Goal: Contribute content: Contribute content

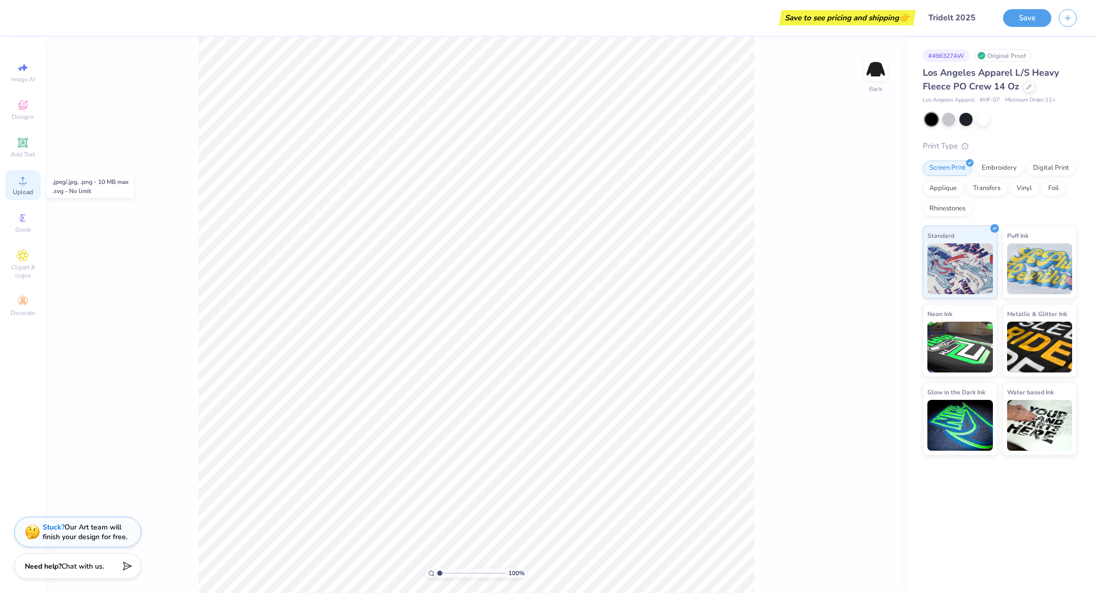
click at [17, 181] on icon at bounding box center [23, 180] width 12 height 12
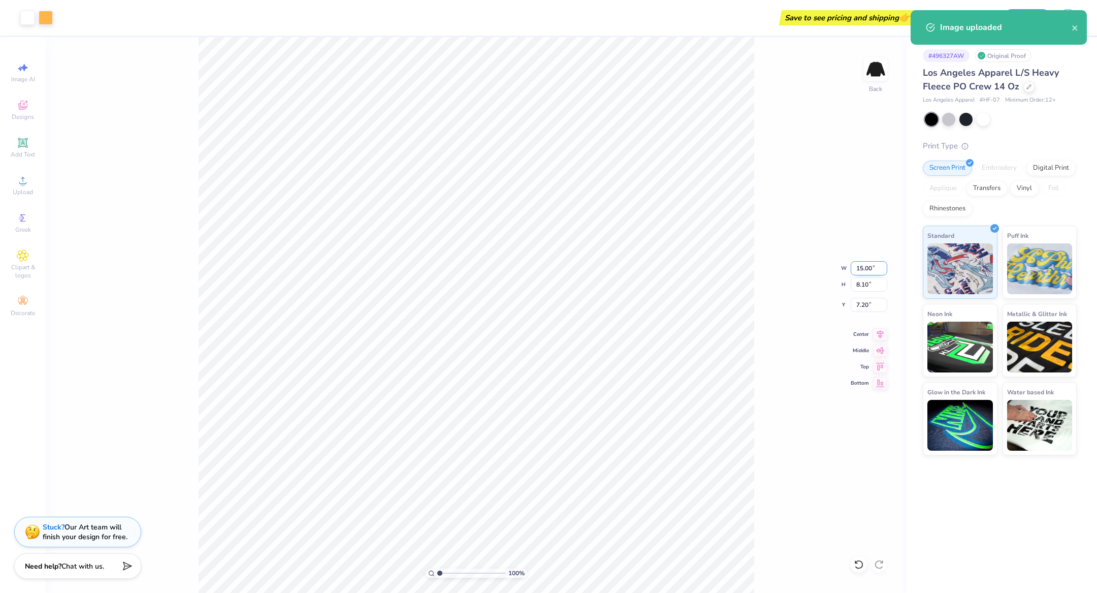
click at [861, 269] on input "15.00" at bounding box center [869, 268] width 37 height 14
type input "12.50"
type input "6.75"
type input "7.87"
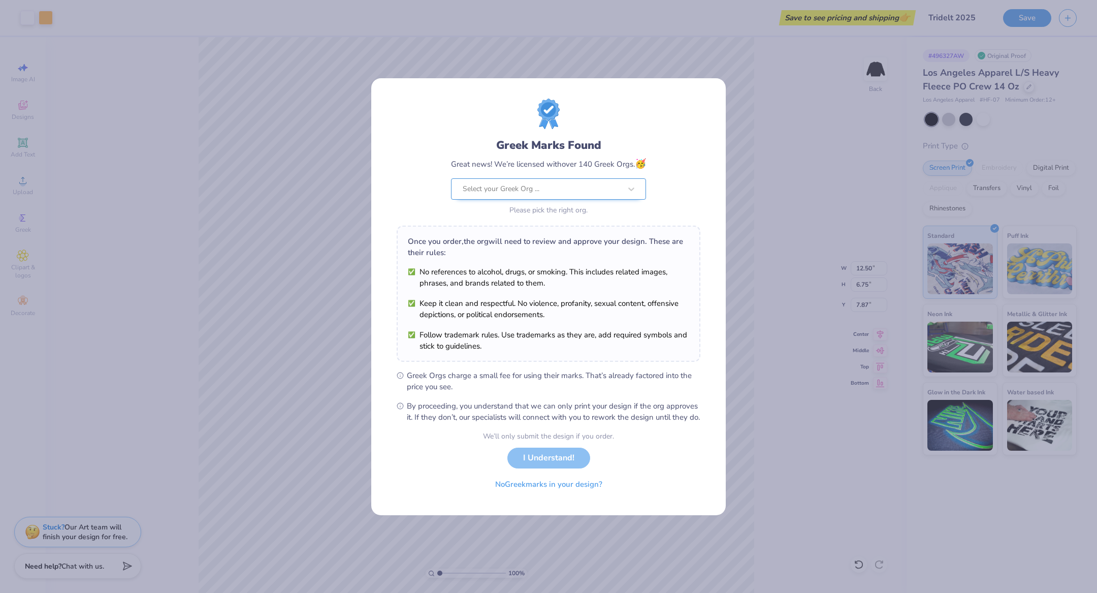
click at [563, 189] on div at bounding box center [542, 188] width 158 height 13
type input "T"
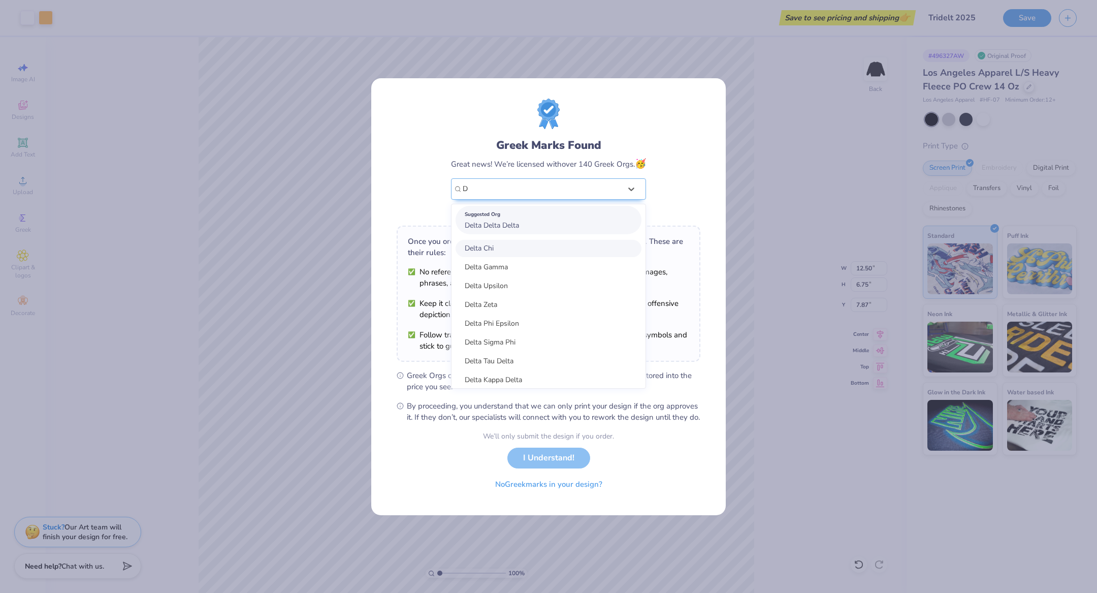
click at [522, 218] on div "Suggested Org Delta Delta Delta" at bounding box center [549, 220] width 186 height 28
type input "D"
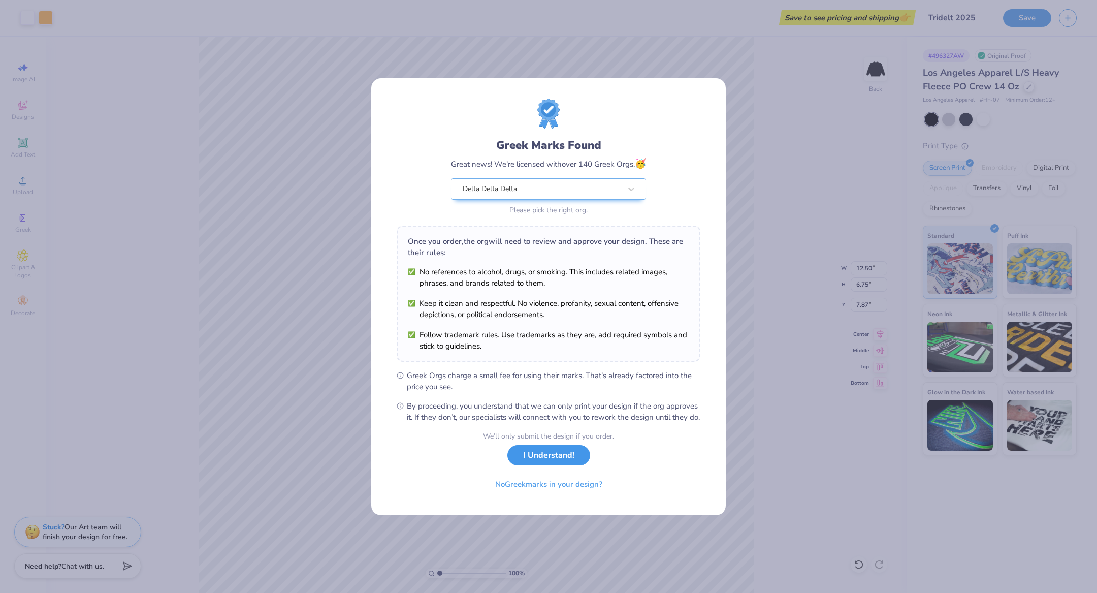
click at [551, 457] on button "I Understand!" at bounding box center [548, 455] width 83 height 21
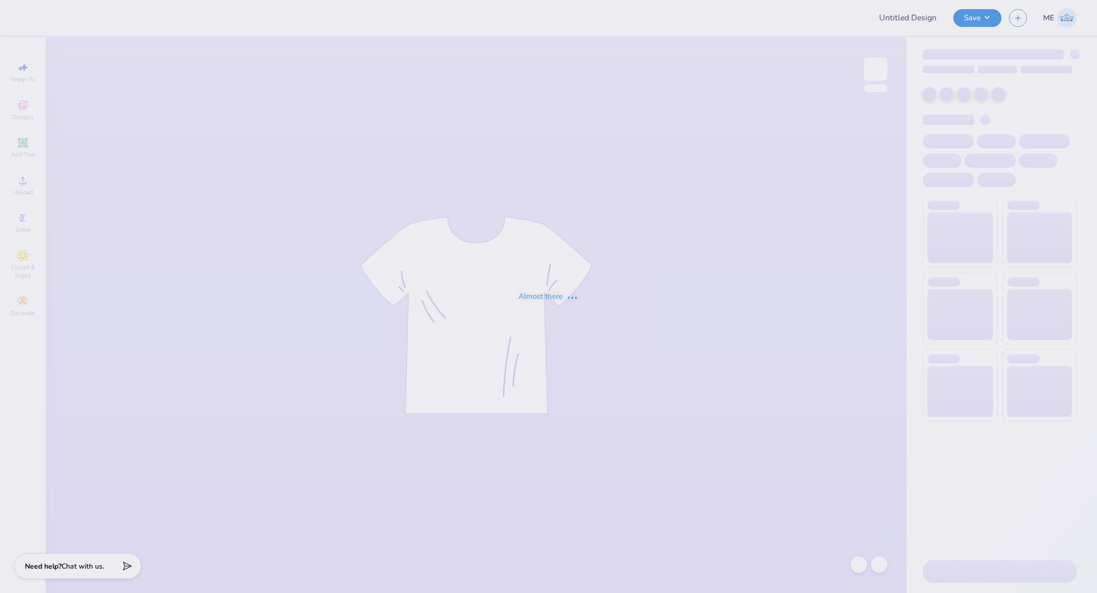
type input "Tridelt 2025"
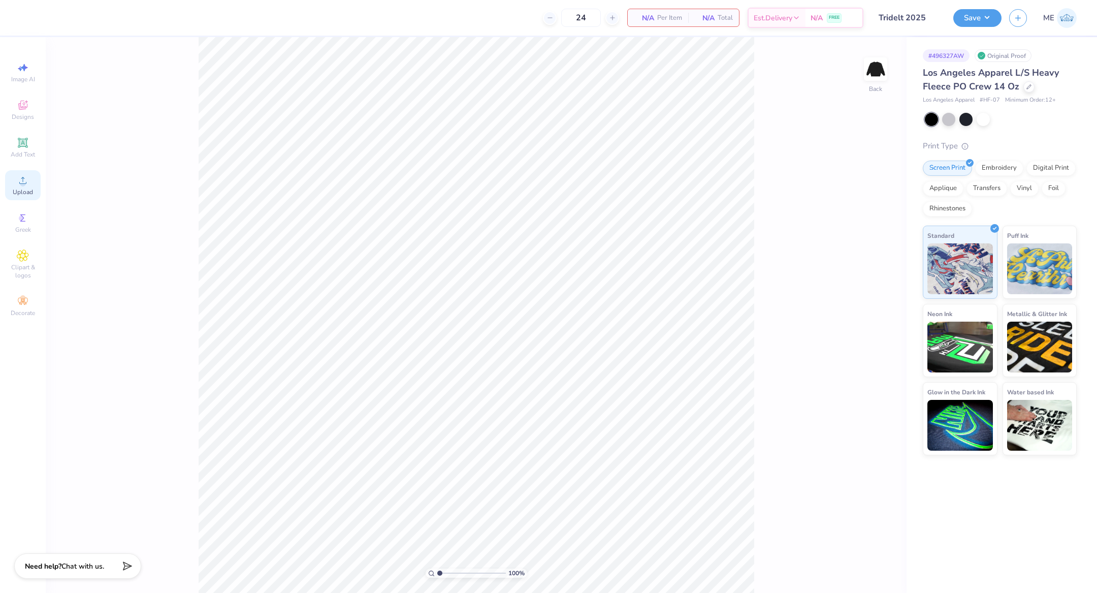
click at [23, 185] on circle at bounding box center [23, 184] width 6 height 6
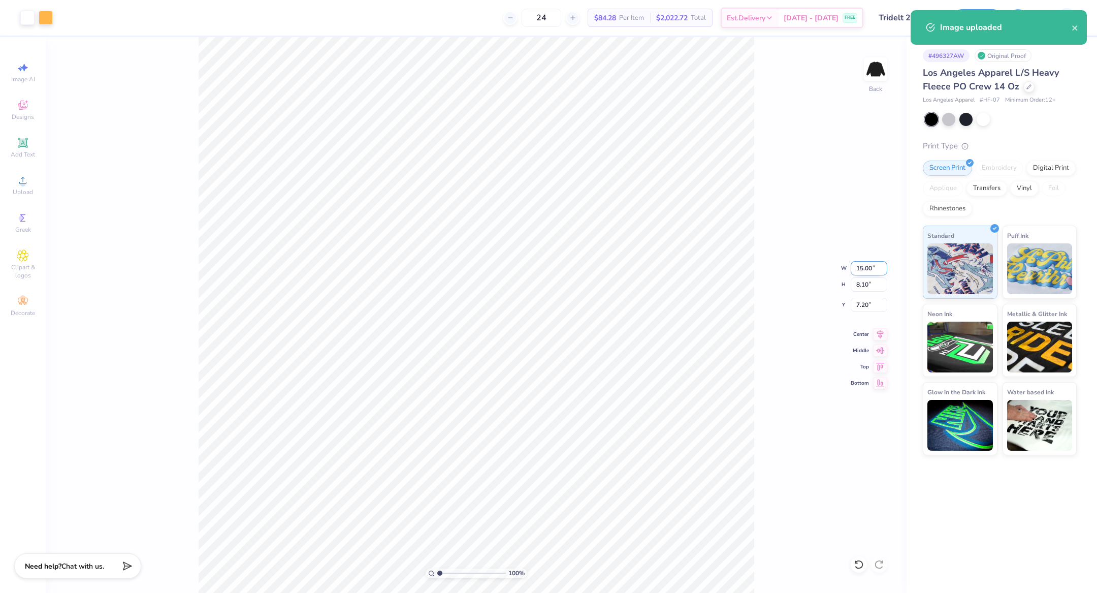
click at [866, 268] on input "15.00" at bounding box center [869, 268] width 37 height 14
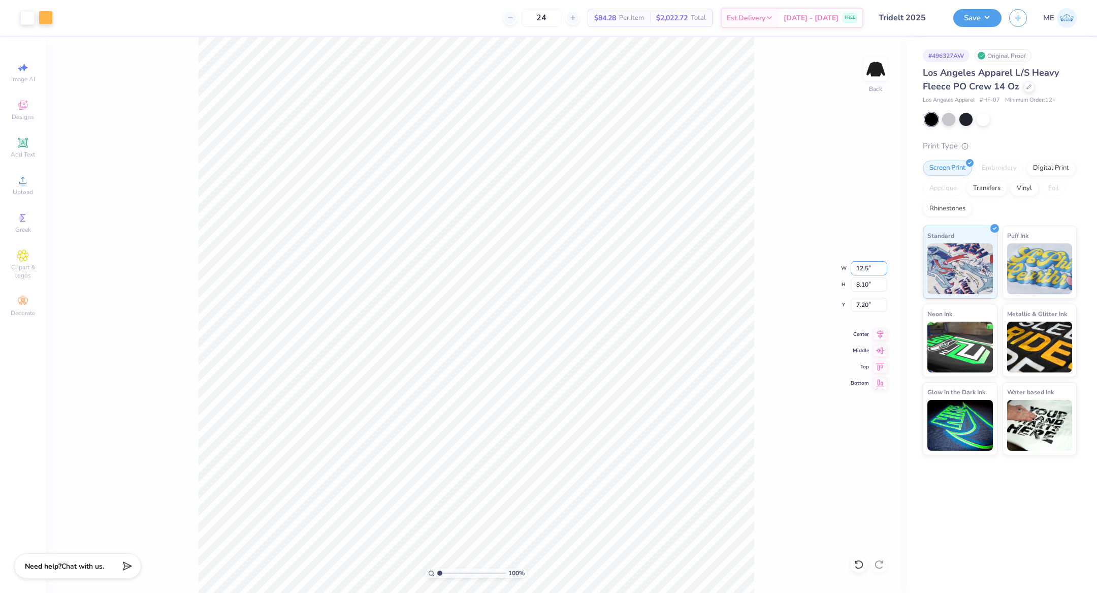
type input "12.50"
type input "6.75"
click at [883, 333] on icon at bounding box center [880, 333] width 14 height 12
click at [867, 303] on input "7.87" at bounding box center [869, 305] width 37 height 14
type input "3.00"
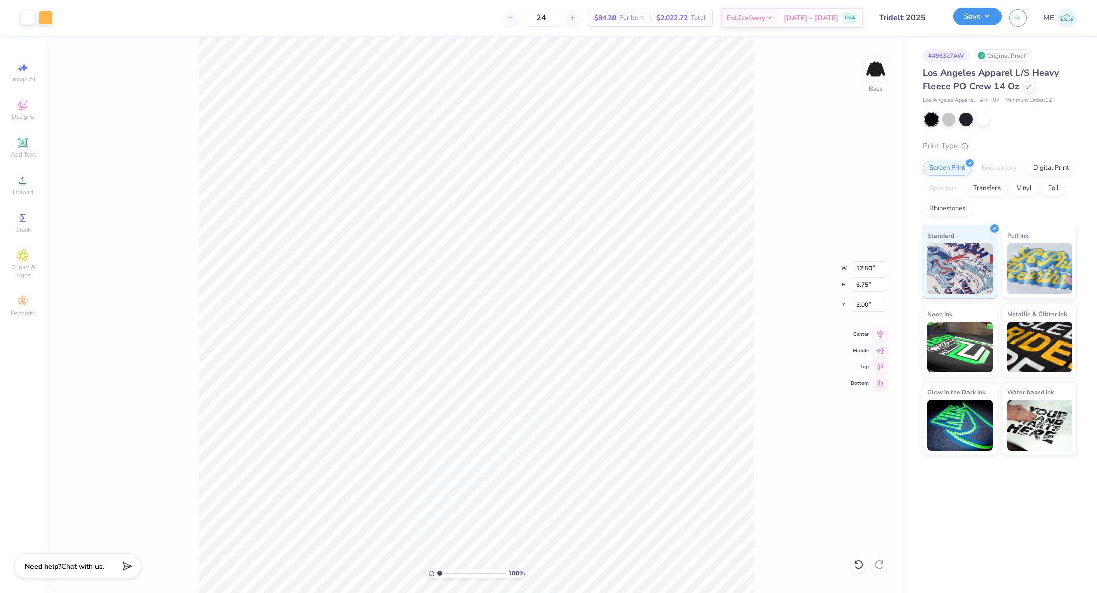
click at [970, 14] on button "Save" at bounding box center [977, 17] width 48 height 18
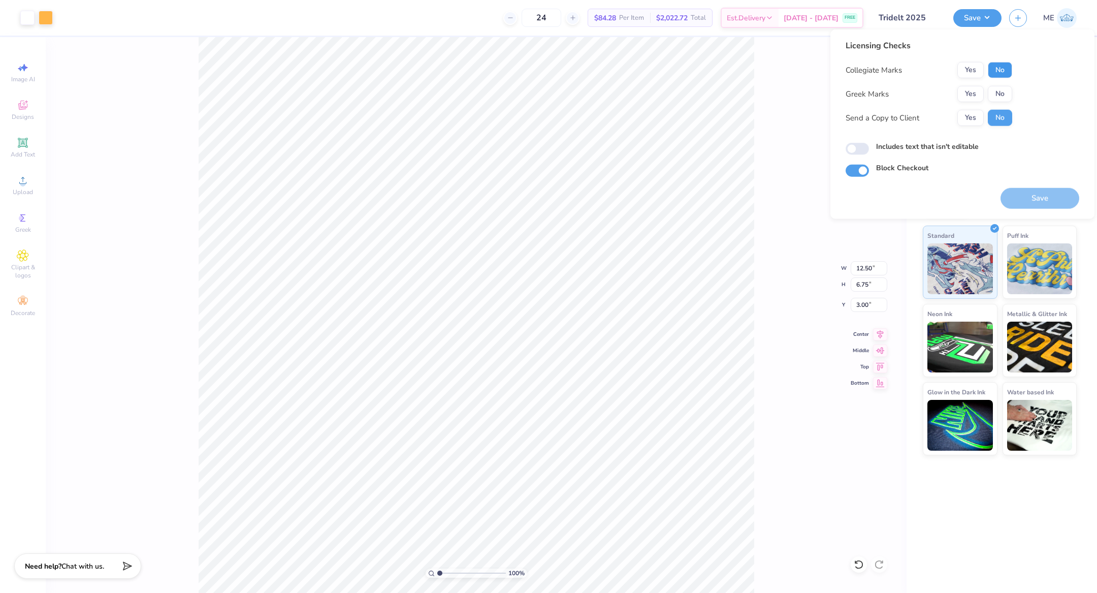
click at [999, 68] on button "No" at bounding box center [1000, 70] width 24 height 16
drag, startPoint x: 979, startPoint y: 91, endPoint x: 965, endPoint y: 108, distance: 20.9
click at [978, 92] on button "Yes" at bounding box center [970, 94] width 26 height 16
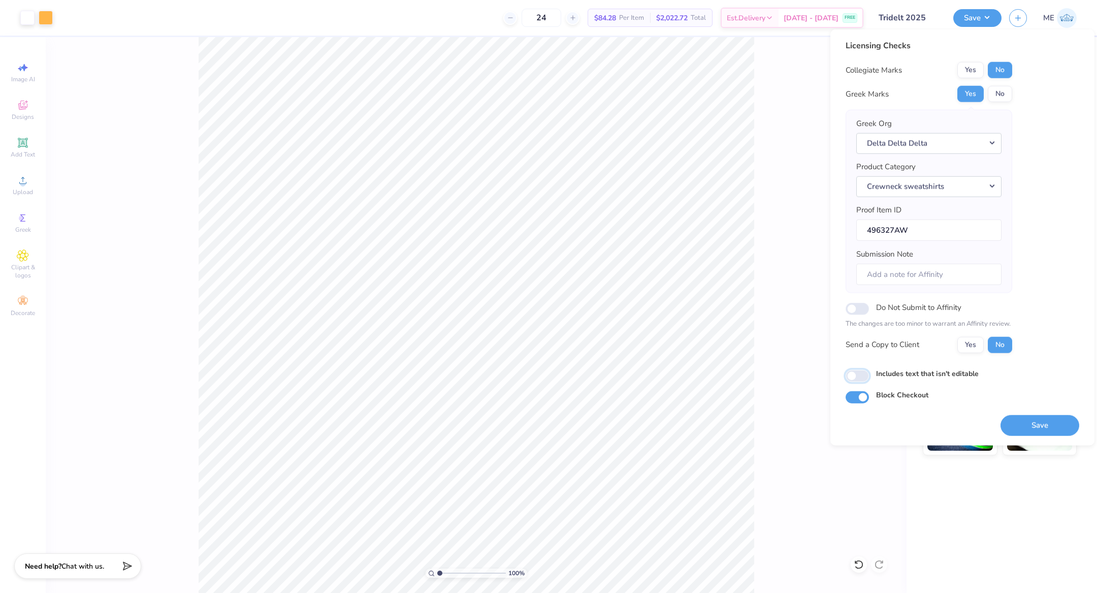
drag, startPoint x: 854, startPoint y: 369, endPoint x: 956, endPoint y: 409, distance: 109.0
click at [856, 370] on input "Includes text that isn't editable" at bounding box center [857, 376] width 23 height 12
checkbox input "true"
click at [1038, 428] on button "Save" at bounding box center [1039, 424] width 79 height 21
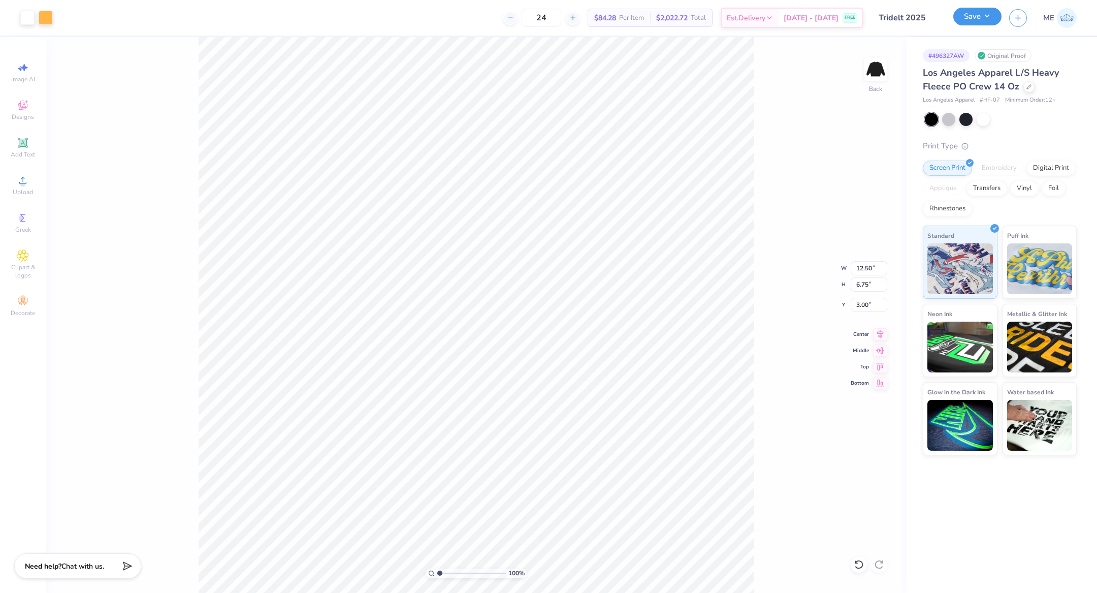
click at [990, 11] on button "Save" at bounding box center [977, 17] width 48 height 18
